Goal: Task Accomplishment & Management: Manage account settings

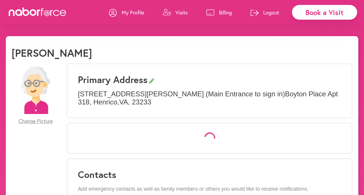
select select "*"
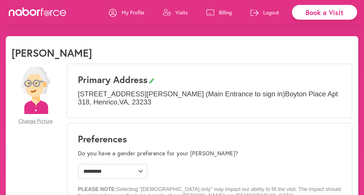
click at [177, 11] on p "Visits" at bounding box center [182, 12] width 12 height 7
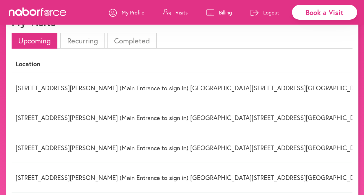
scroll to position [0, 138]
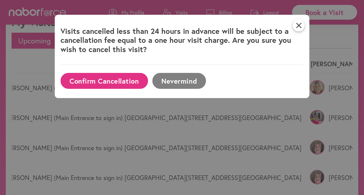
click at [123, 82] on button "Confirm Cancellation" at bounding box center [104, 81] width 87 height 16
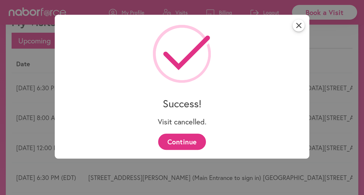
click at [304, 26] on icon "close" at bounding box center [299, 25] width 12 height 12
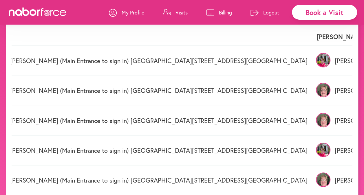
scroll to position [0, 137]
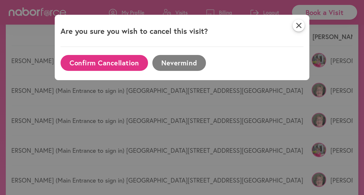
click at [98, 64] on button "Confirm Cancellation" at bounding box center [104, 63] width 87 height 16
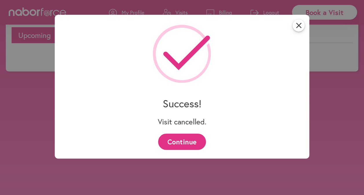
scroll to position [58, 0]
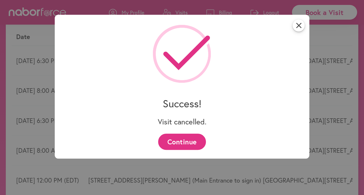
click at [177, 140] on button "Continue" at bounding box center [182, 142] width 48 height 16
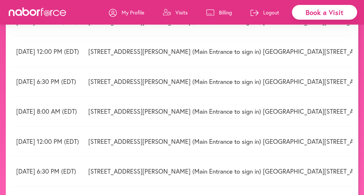
scroll to position [0, 0]
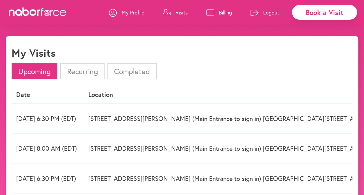
click at [273, 14] on p "Logout" at bounding box center [271, 12] width 16 height 7
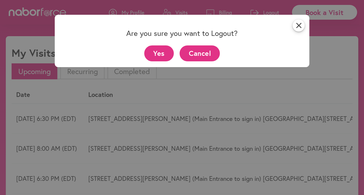
click at [158, 50] on button "Yes" at bounding box center [159, 53] width 30 height 16
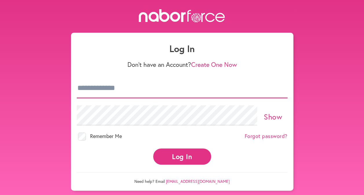
type input "**********"
